Goal: Check status: Check status

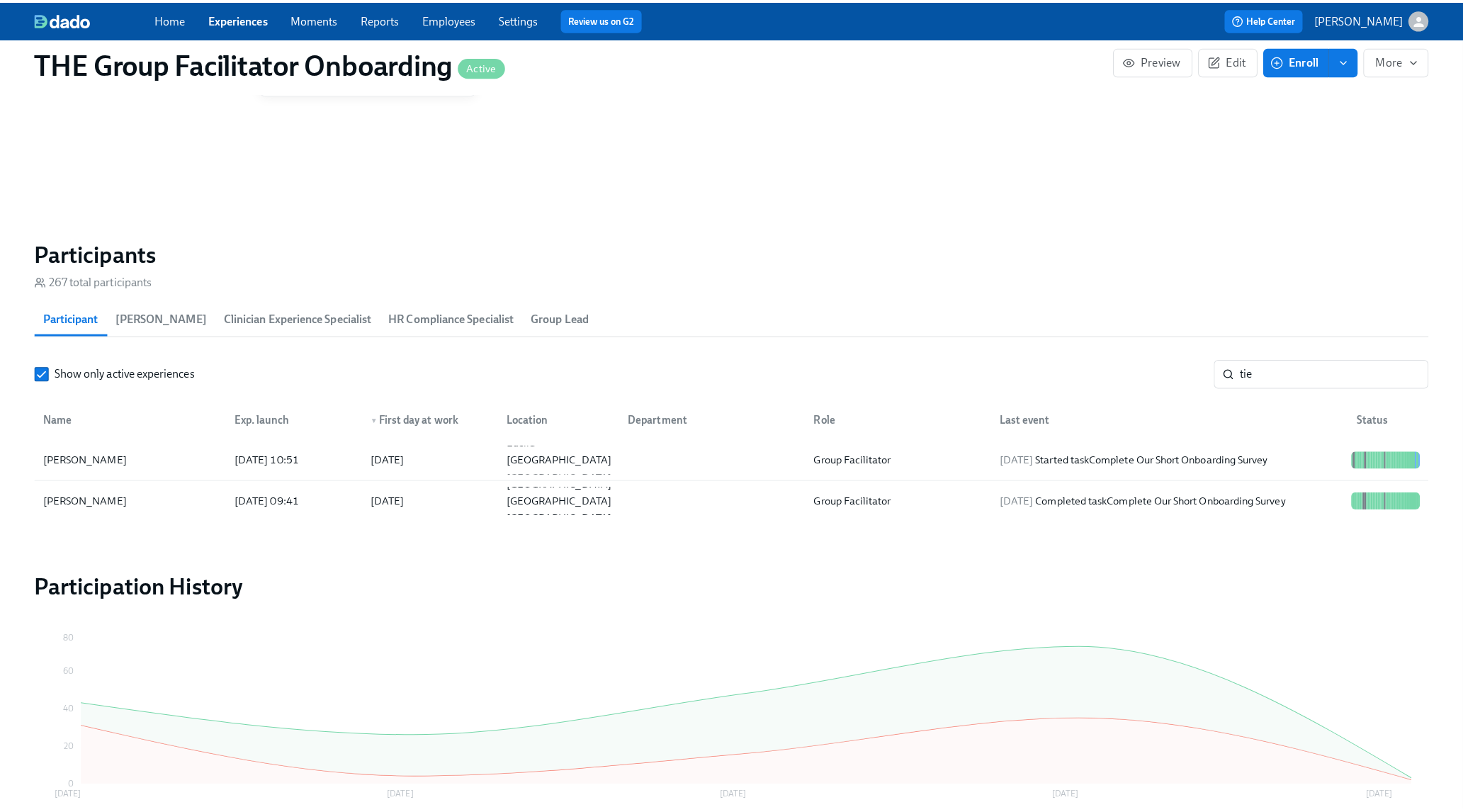
scroll to position [0, 22344]
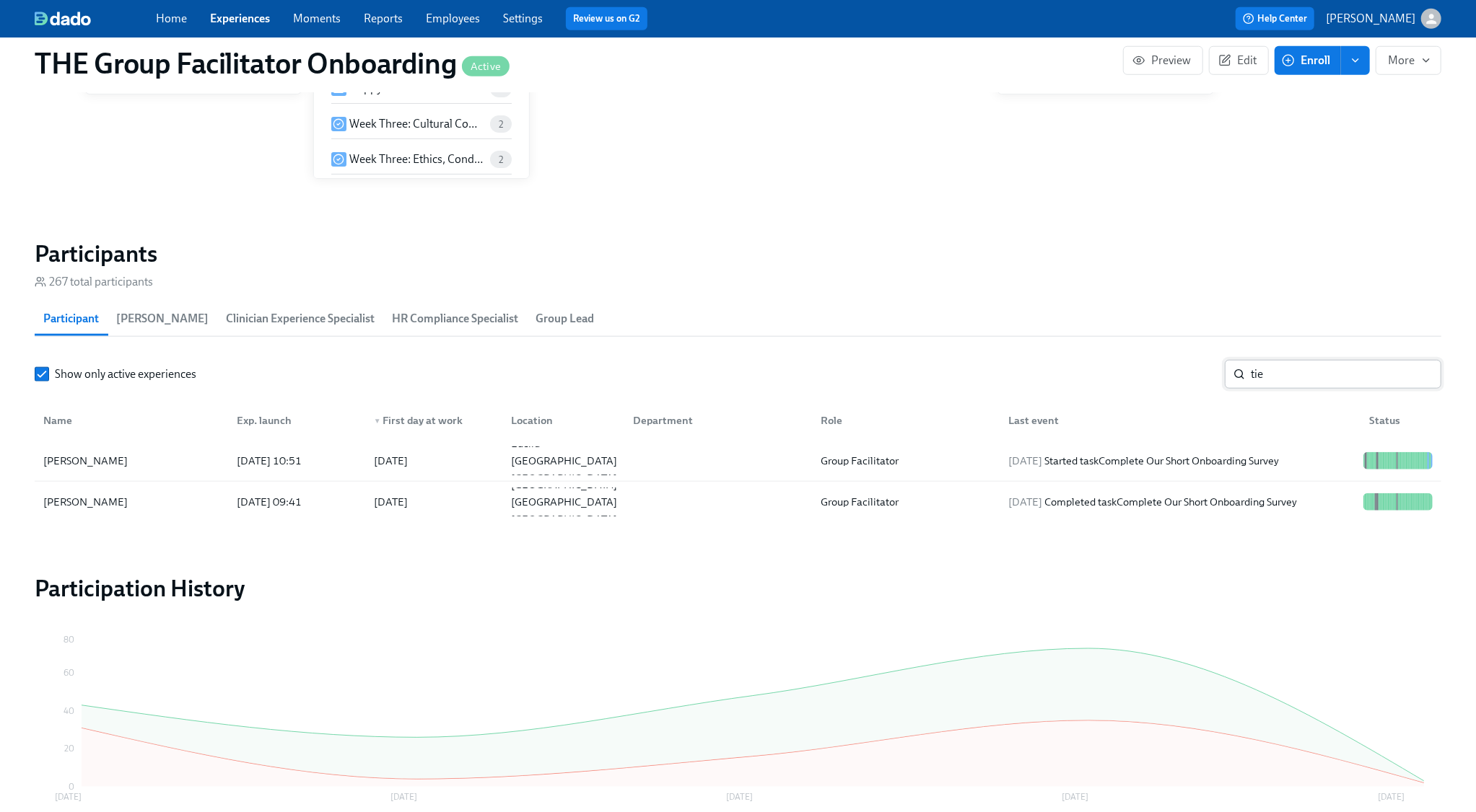
click at [1308, 366] on input "tie" at bounding box center [1346, 375] width 190 height 29
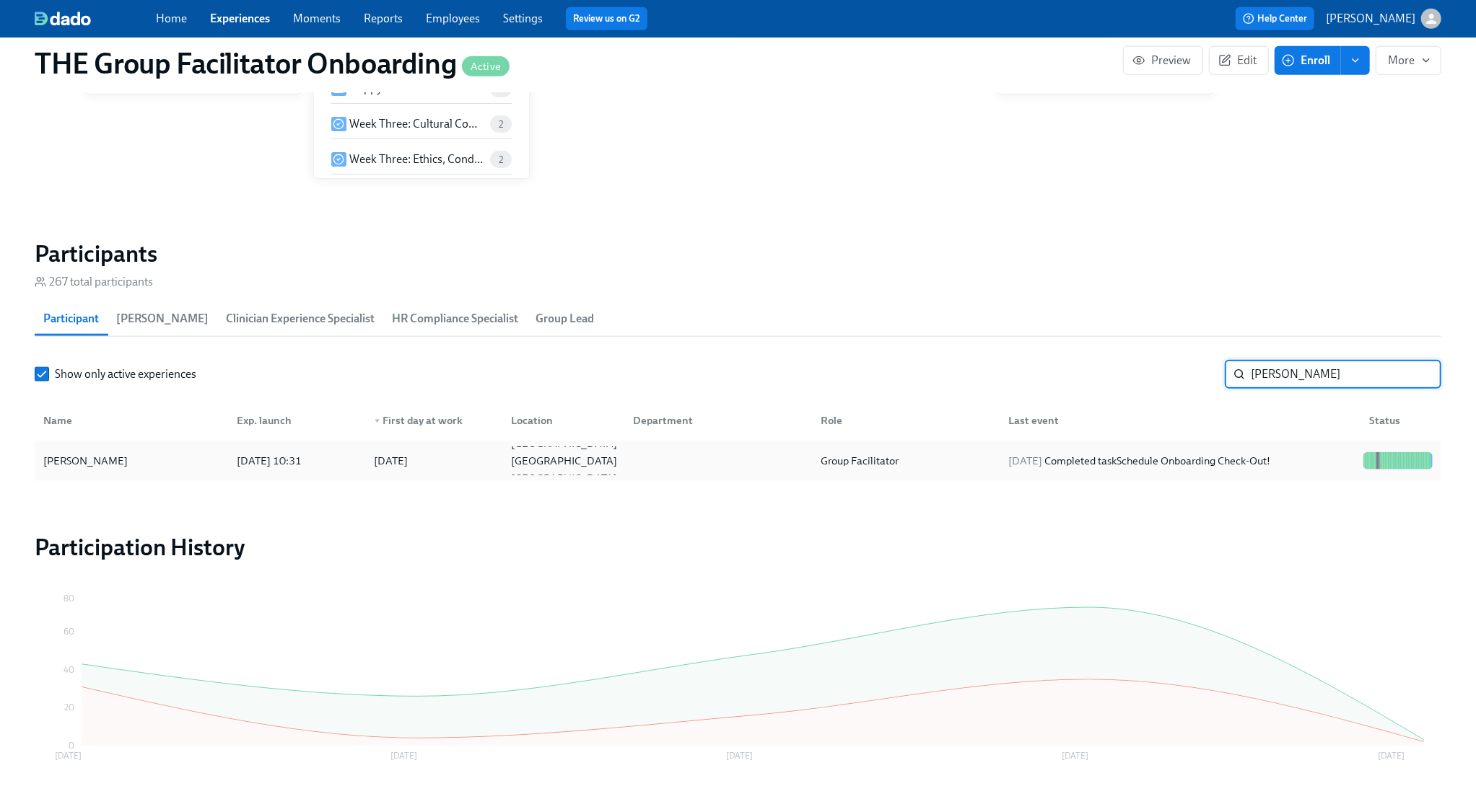
type input "[PERSON_NAME]"
click at [1323, 464] on div "[DATE] Completed task Schedule Onboarding Check-Out!" at bounding box center [1176, 461] width 360 height 29
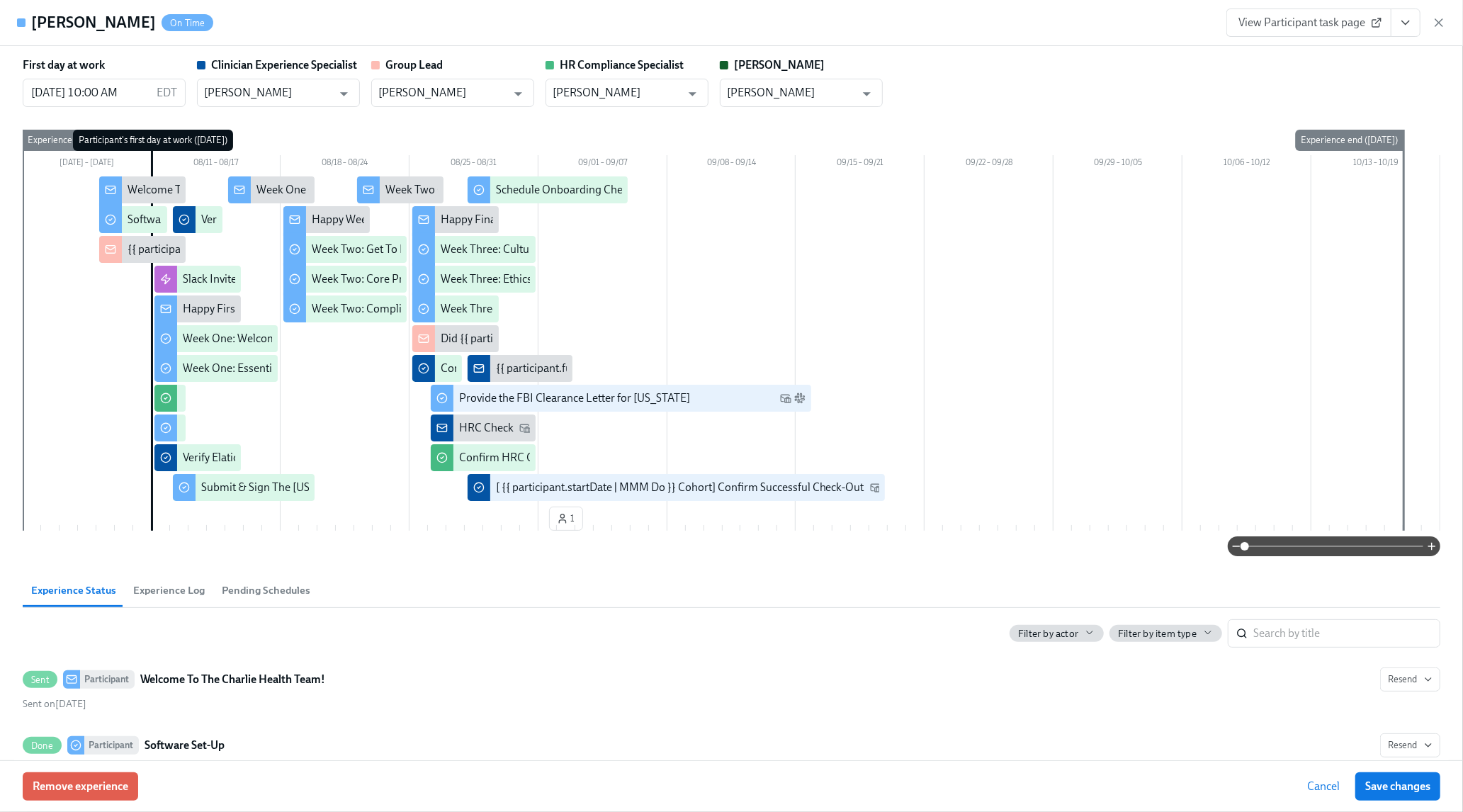
click at [1411, 17] on icon "View task page" at bounding box center [1406, 22] width 14 height 14
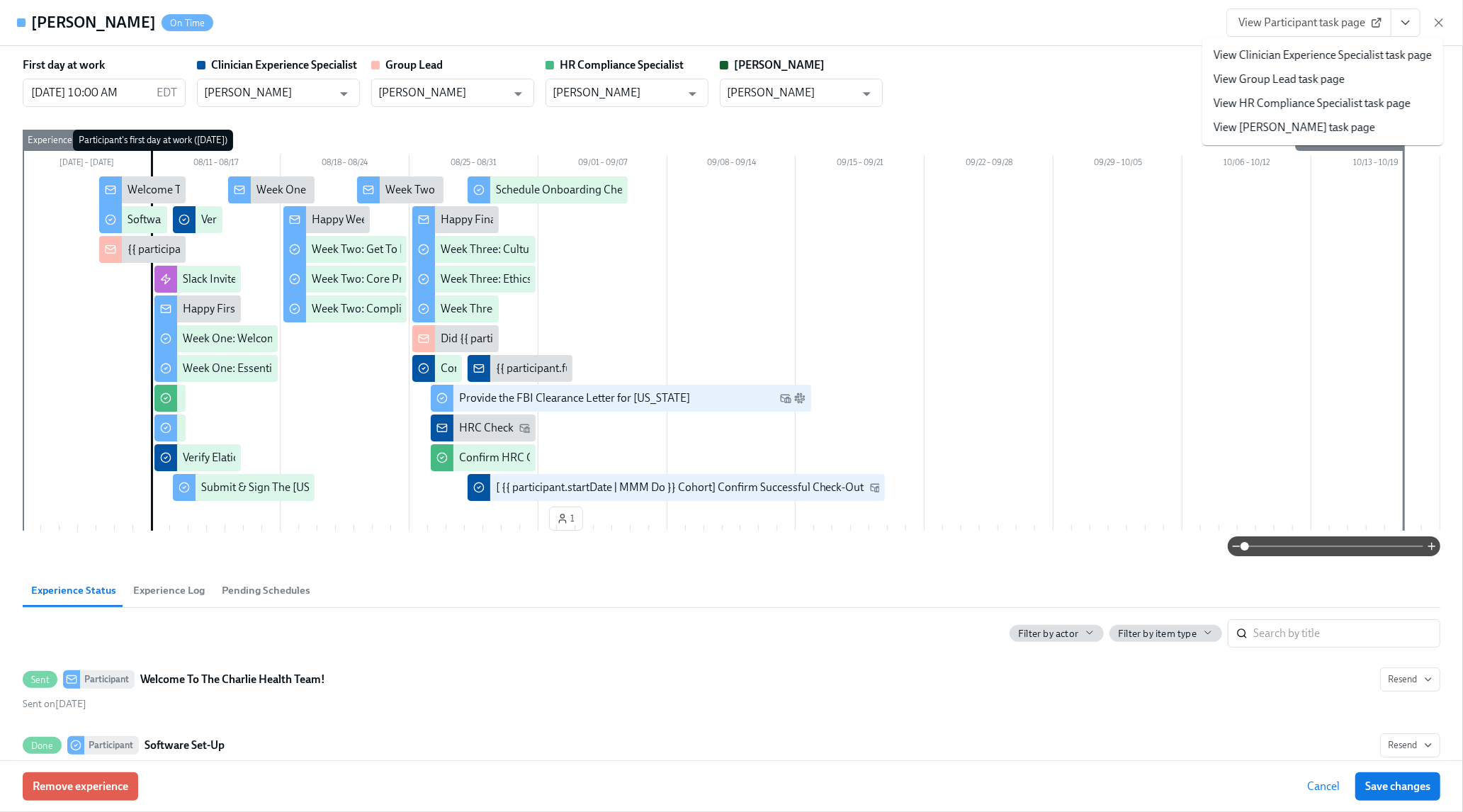
click at [1374, 53] on link "View Clinician Experience Specialist task page" at bounding box center [1323, 55] width 219 height 15
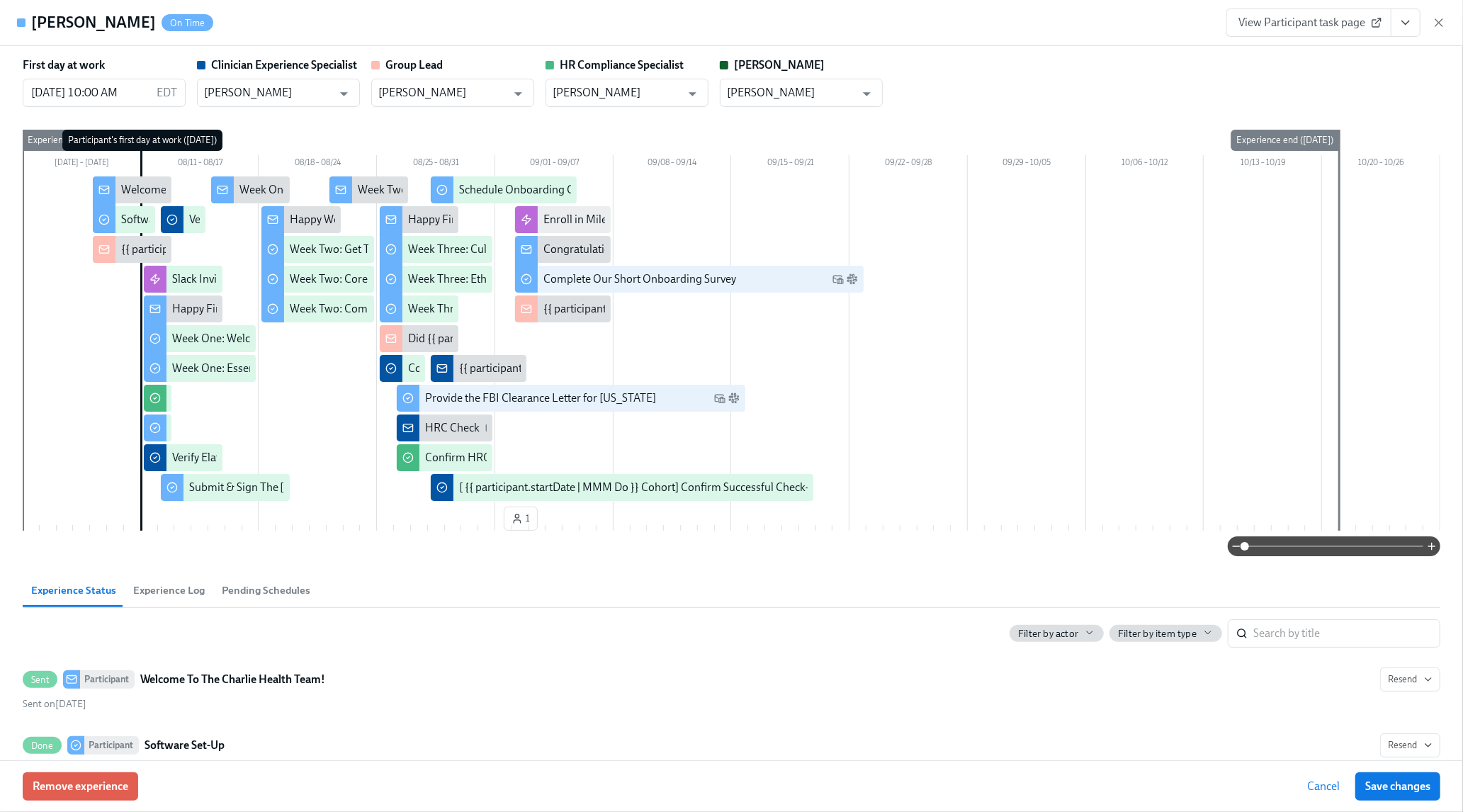
click at [1440, 21] on icon "button" at bounding box center [1438, 22] width 7 height 7
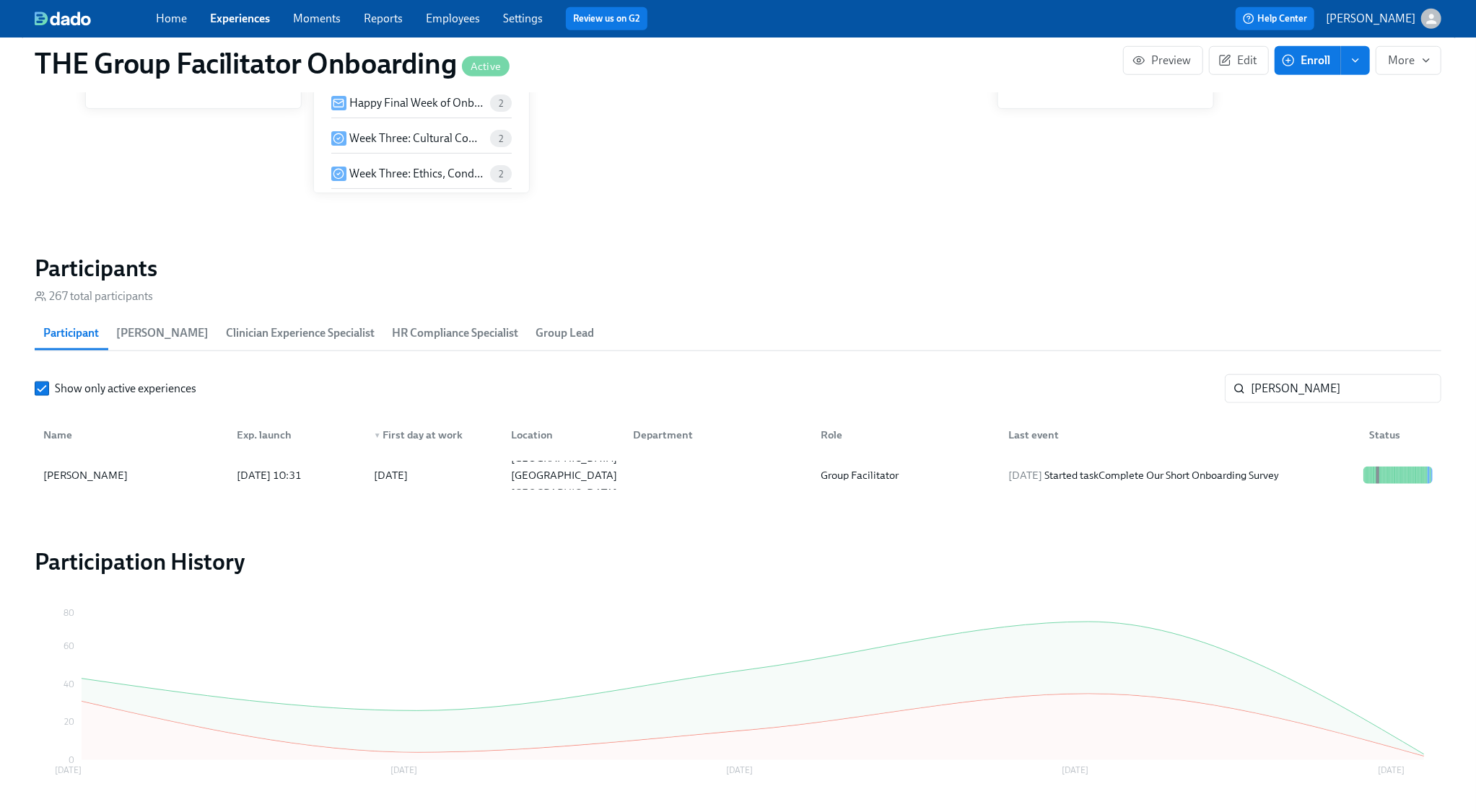
scroll to position [0, 22736]
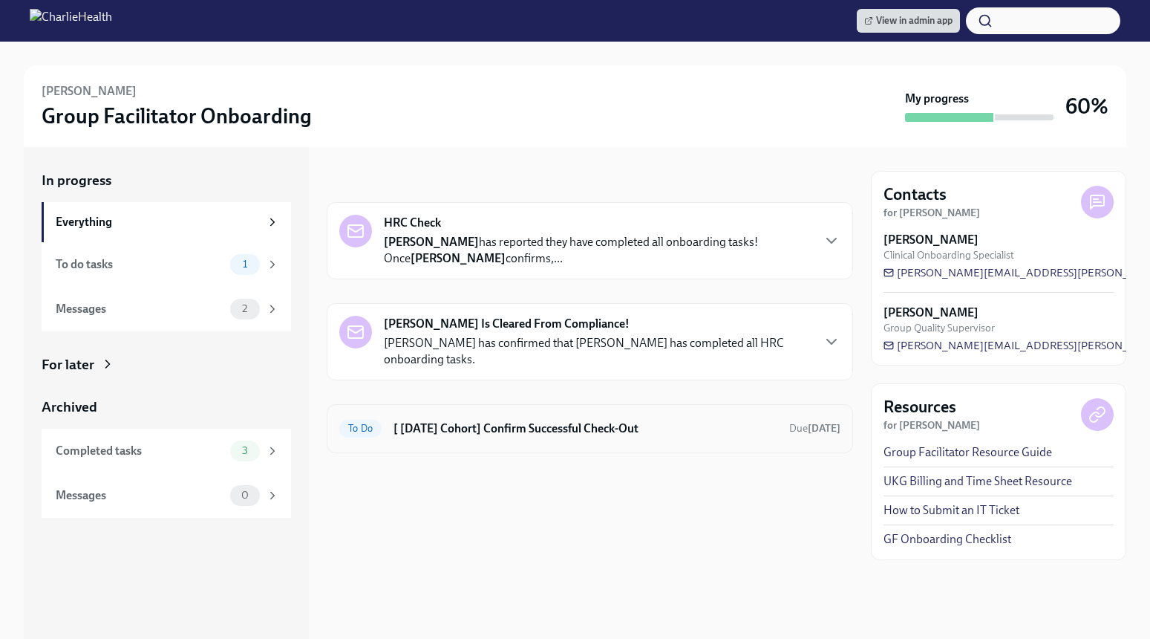
click at [507, 420] on h6 "[ [DATE] Cohort] Confirm Successful Check-Out" at bounding box center [586, 428] width 384 height 16
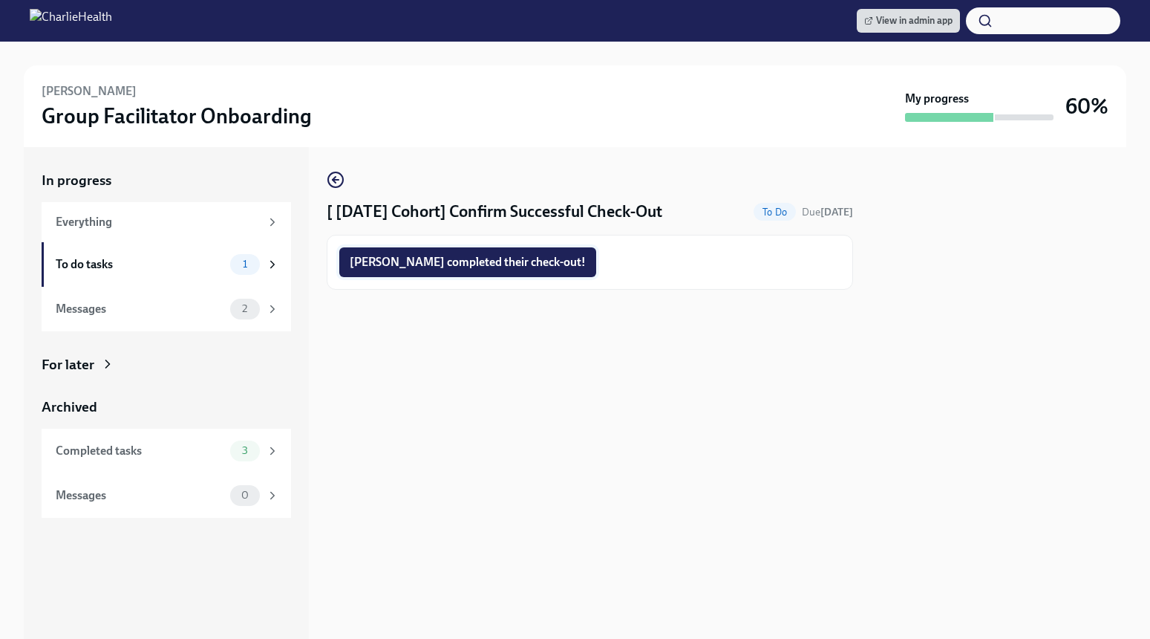
click at [416, 253] on button "[PERSON_NAME] completed their check-out!" at bounding box center [467, 262] width 257 height 30
